Goal: Transaction & Acquisition: Purchase product/service

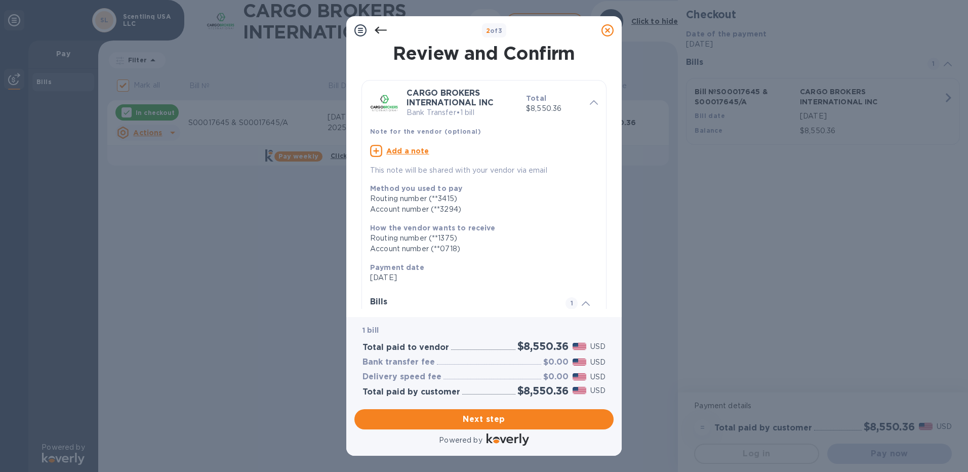
click at [405, 150] on u "Add a note" at bounding box center [407, 151] width 43 height 8
click at [405, 150] on textarea at bounding box center [476, 152] width 212 height 9
paste textarea "S00017645"
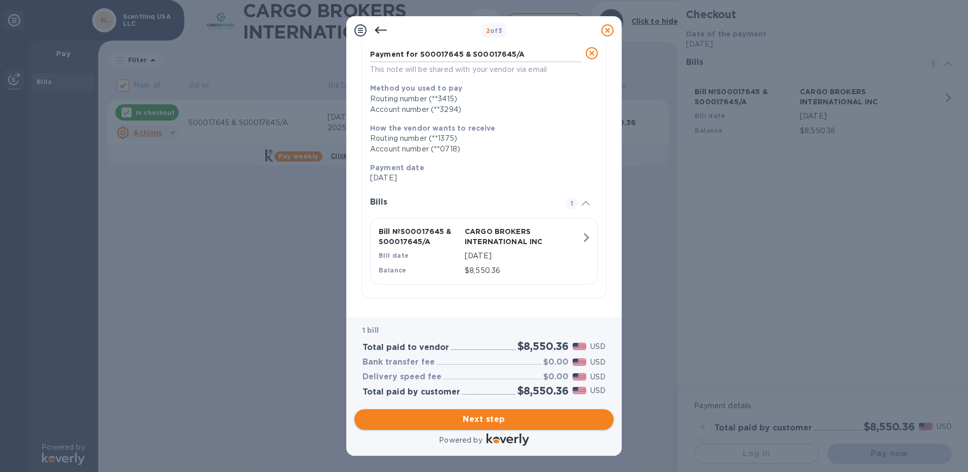
scroll to position [99, 0]
type textarea "Payment for S00017645 & S00017645/A"
click at [477, 418] on span "Next step" at bounding box center [483, 419] width 243 height 12
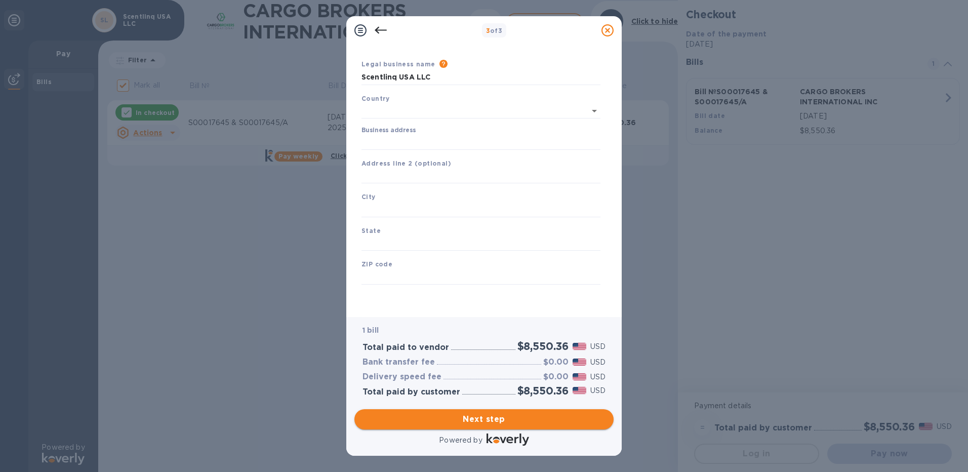
type input "[GEOGRAPHIC_DATA]"
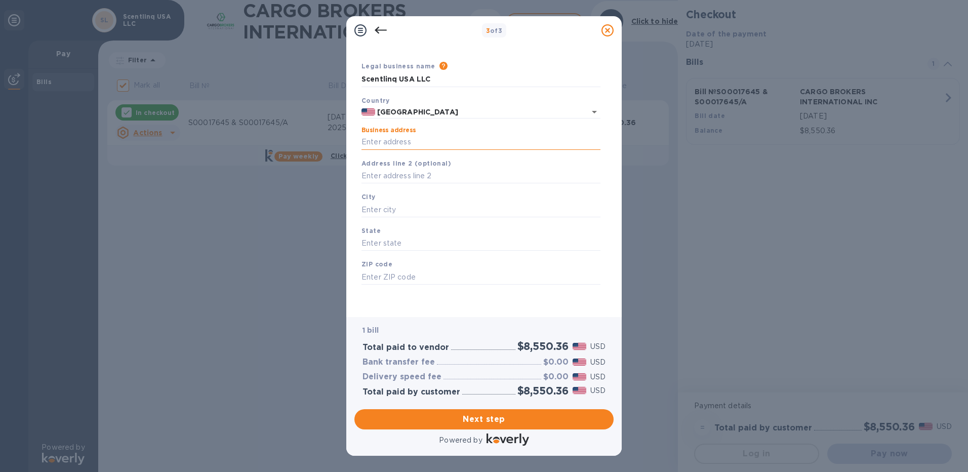
click at [415, 142] on input "Business address" at bounding box center [480, 142] width 239 height 15
type input "[STREET_ADDRESS]"
type input "Suite 110"
type input "[GEOGRAPHIC_DATA]"
type input "GA"
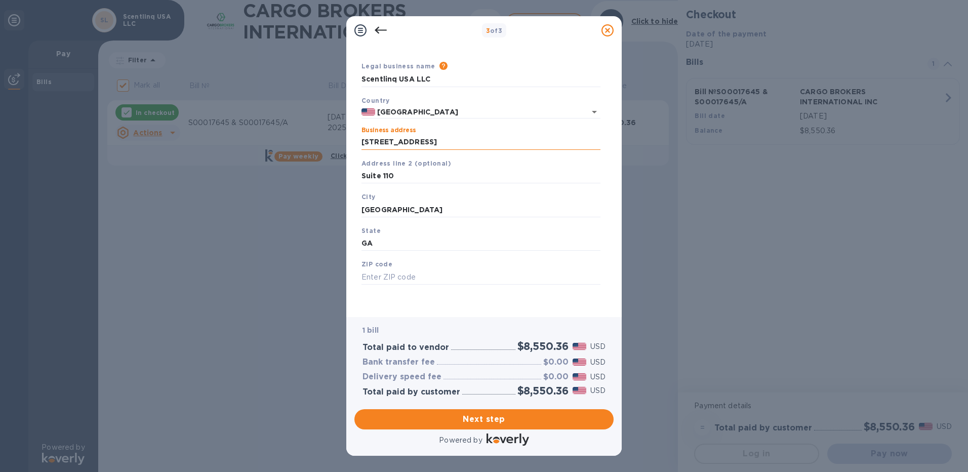
type input "30501"
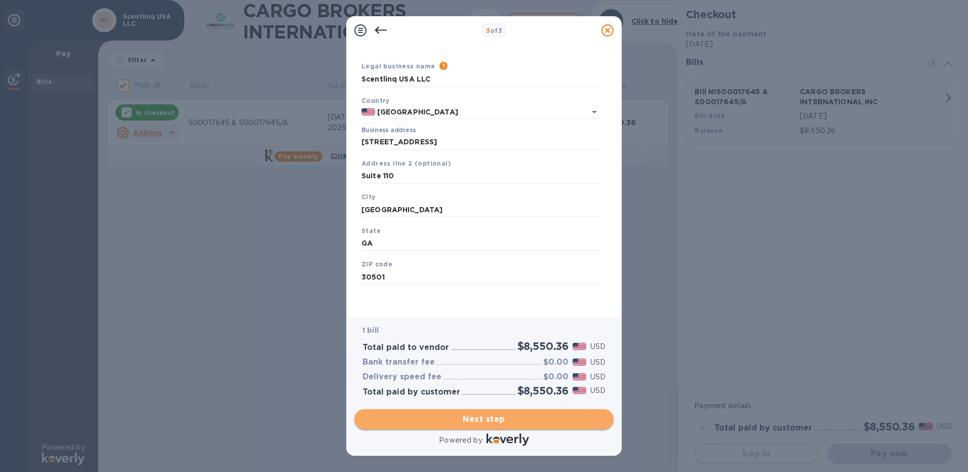
click at [493, 420] on span "Next step" at bounding box center [483, 419] width 243 height 12
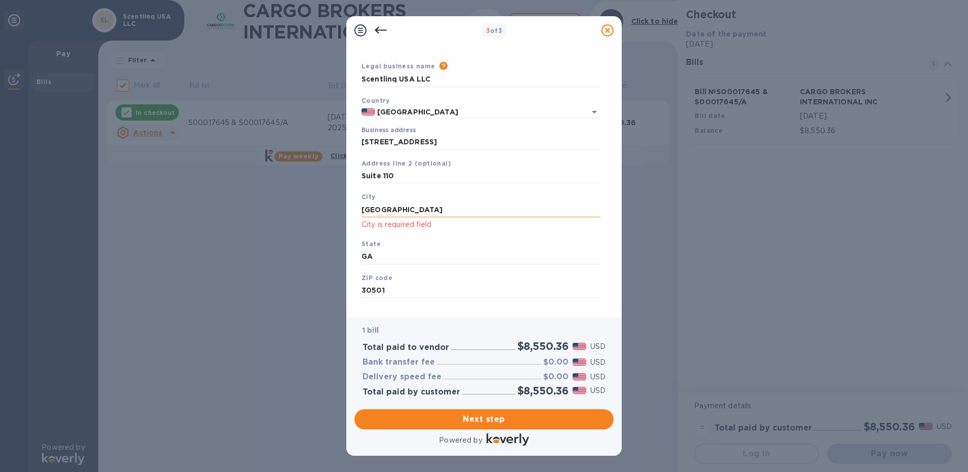
click at [429, 215] on input "[GEOGRAPHIC_DATA]" at bounding box center [480, 209] width 239 height 15
type input "[GEOGRAPHIC_DATA]"
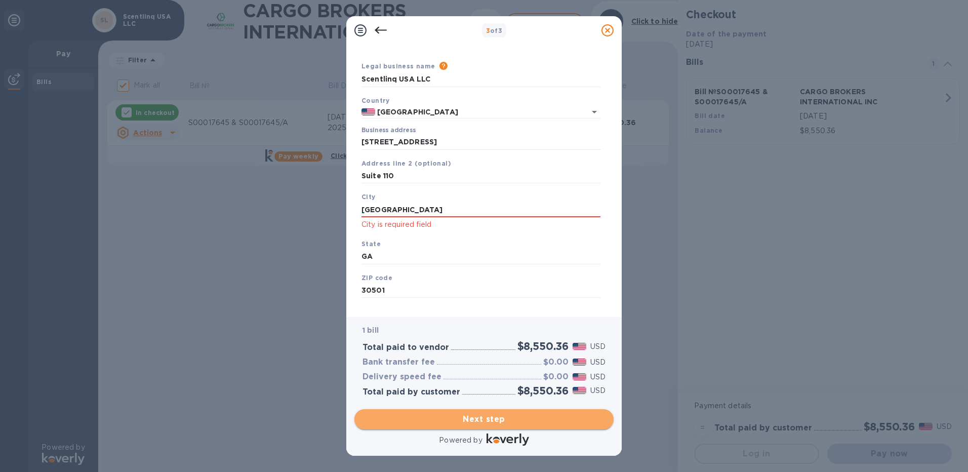
click at [465, 422] on span "Next step" at bounding box center [483, 419] width 243 height 12
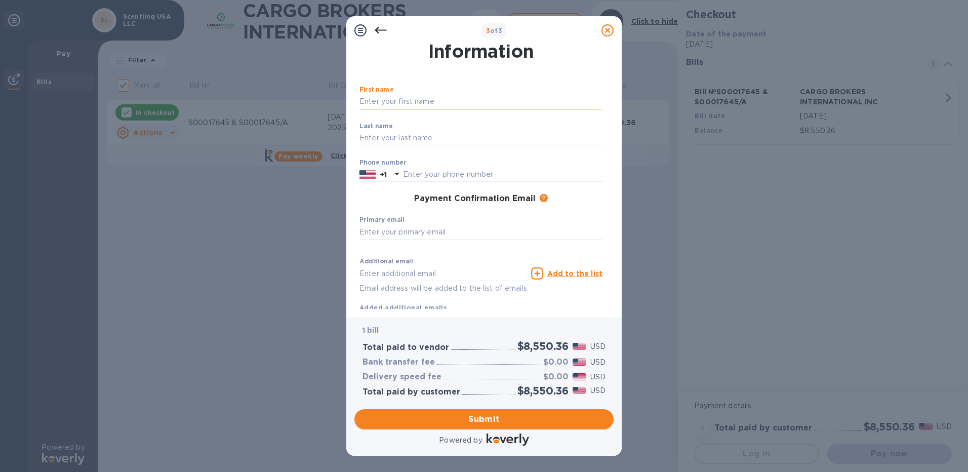
click at [400, 102] on input "text" at bounding box center [480, 101] width 243 height 15
type input "[PERSON_NAME]"
type input "O'Brien"
type input "7705405674"
type input "[PERSON_NAME][EMAIL_ADDRESS][DOMAIN_NAME]"
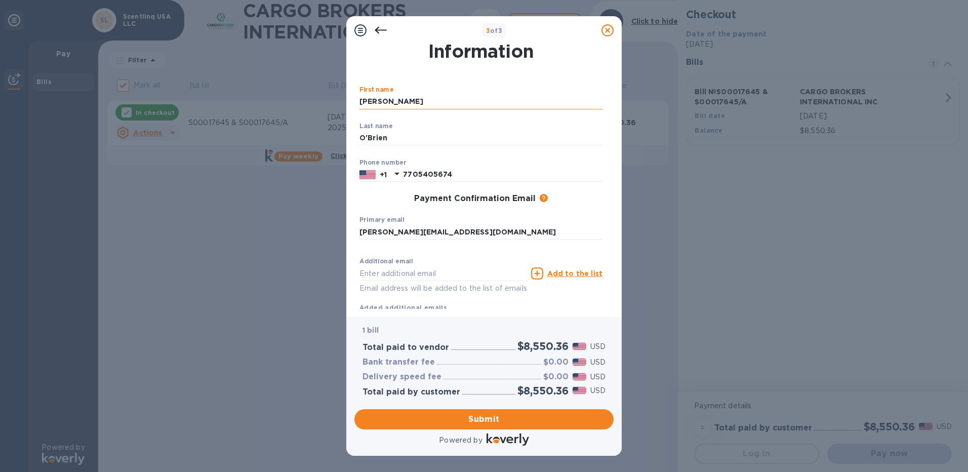
type input "[PERSON_NAME][EMAIL_ADDRESS][DOMAIN_NAME]"
click at [469, 248] on p "​" at bounding box center [480, 247] width 243 height 12
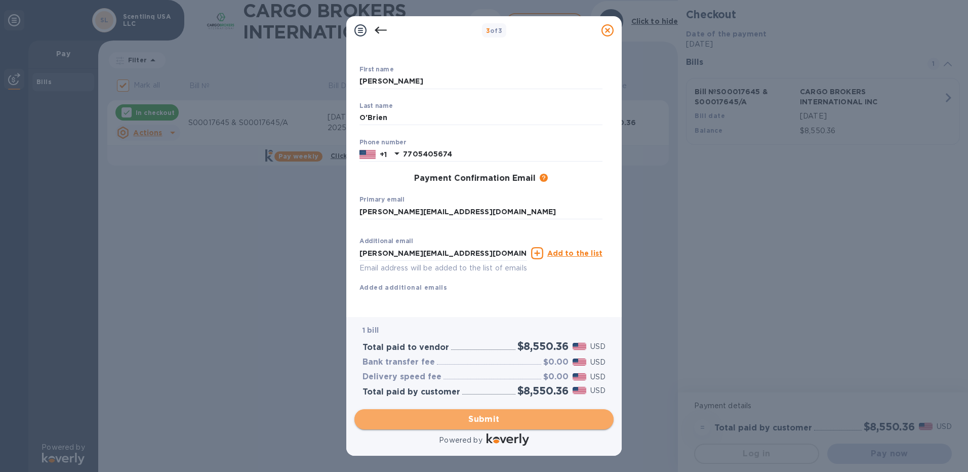
click at [510, 417] on span "Submit" at bounding box center [483, 419] width 243 height 12
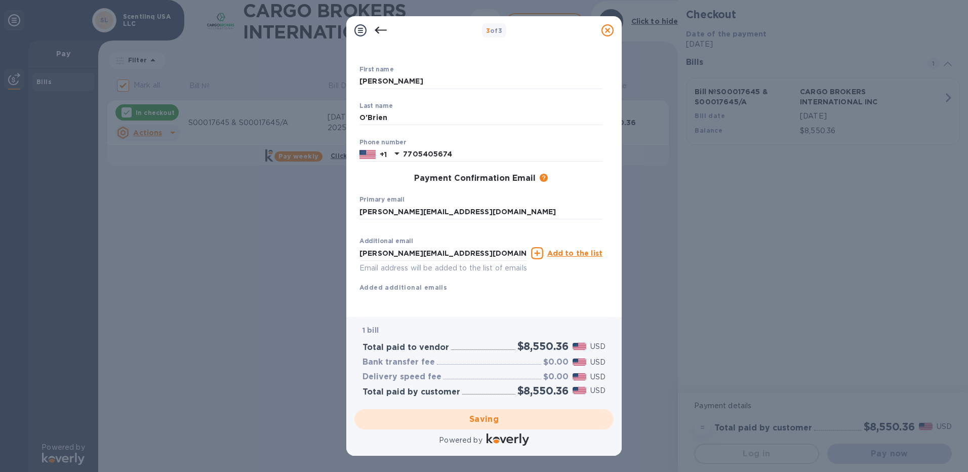
checkbox input "false"
